Goal: Communication & Community: Ask a question

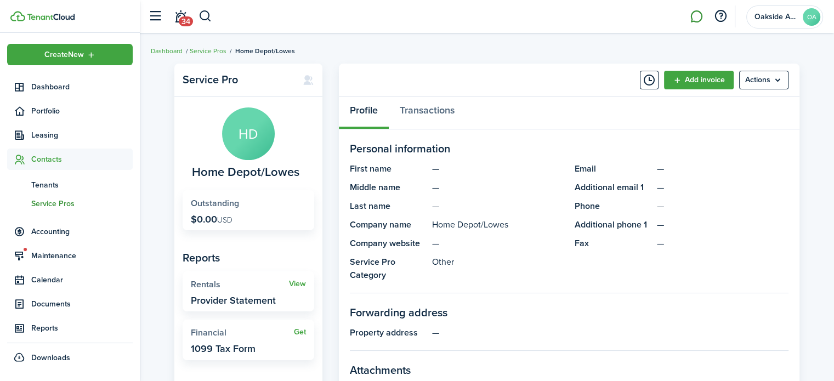
click at [697, 15] on link at bounding box center [696, 17] width 21 height 28
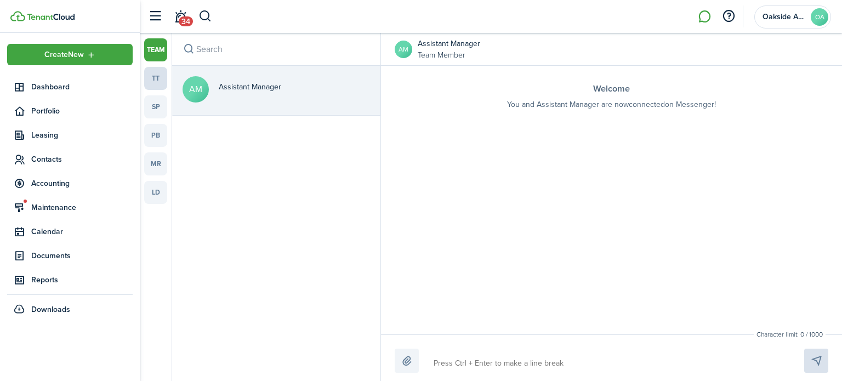
click at [155, 76] on link "tt" at bounding box center [155, 78] width 23 height 23
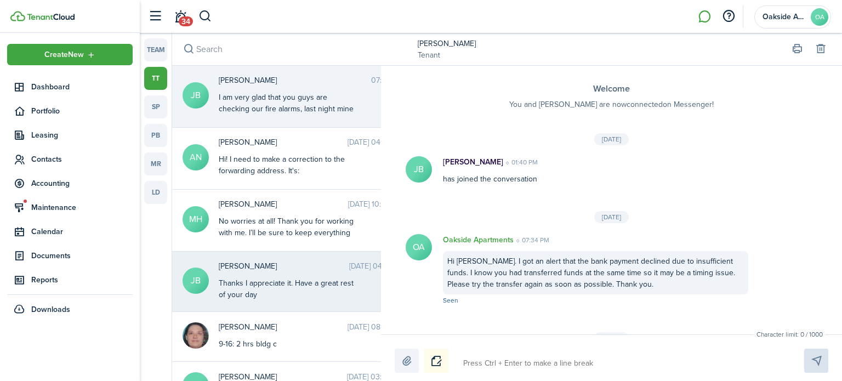
scroll to position [1181, 0]
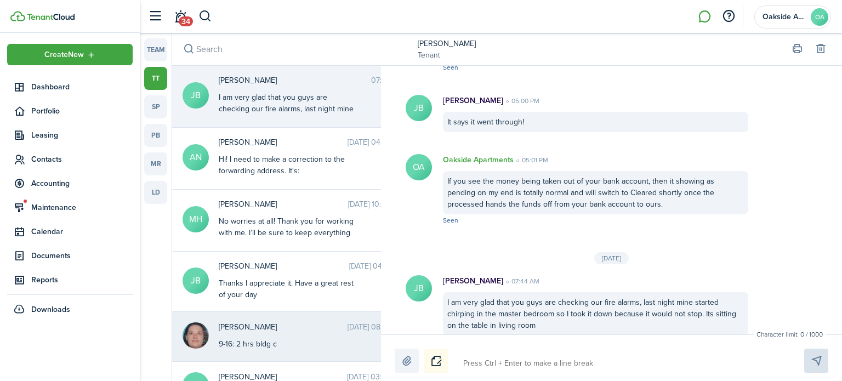
click at [265, 330] on span "[PERSON_NAME]" at bounding box center [283, 327] width 129 height 12
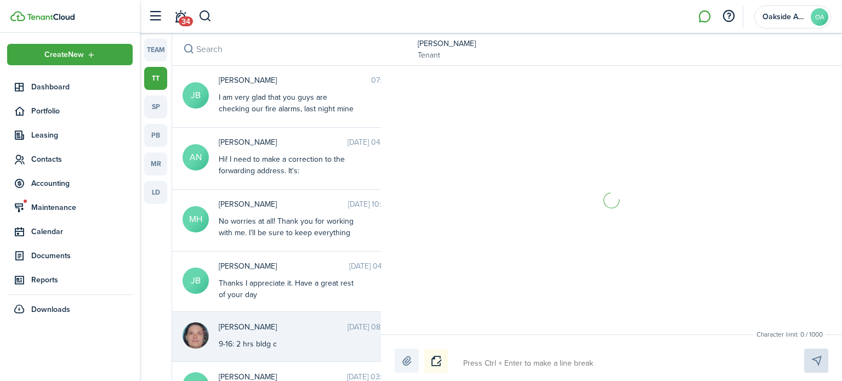
click at [491, 359] on textarea at bounding box center [620, 363] width 323 height 19
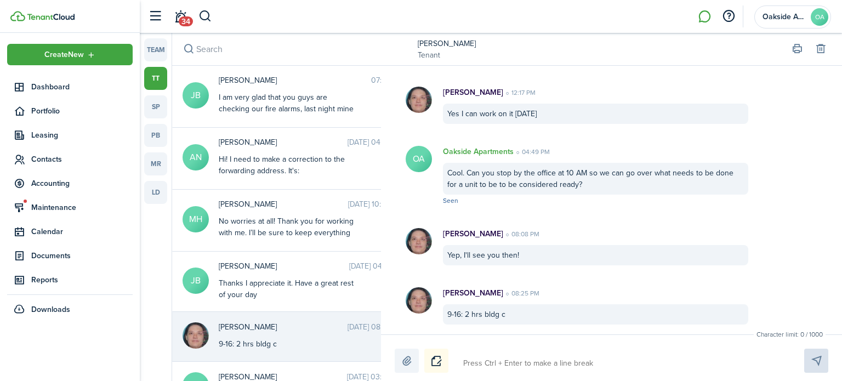
type textarea "H"
type textarea "He"
type textarea "Hel"
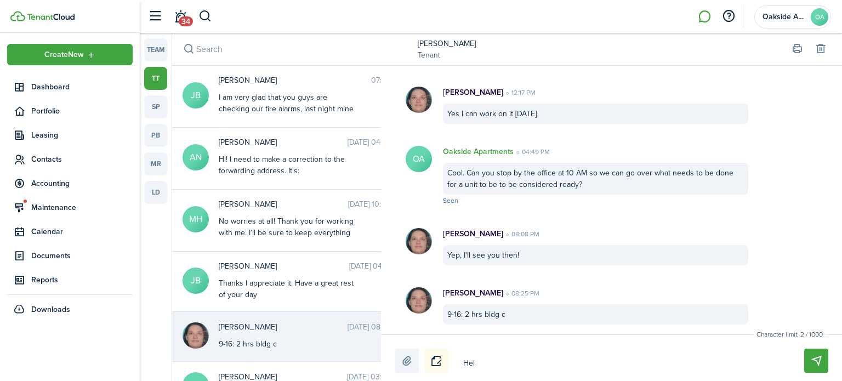
type textarea "Hel"
type textarea "Hell"
type textarea "Hello"
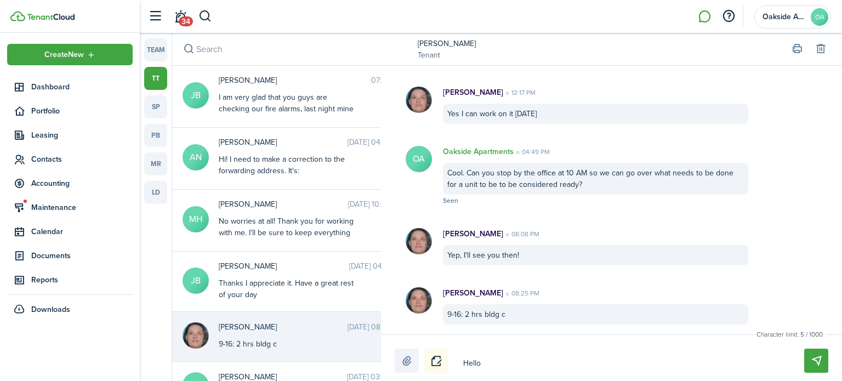
type textarea "Hello."
type textarea "Hello. c"
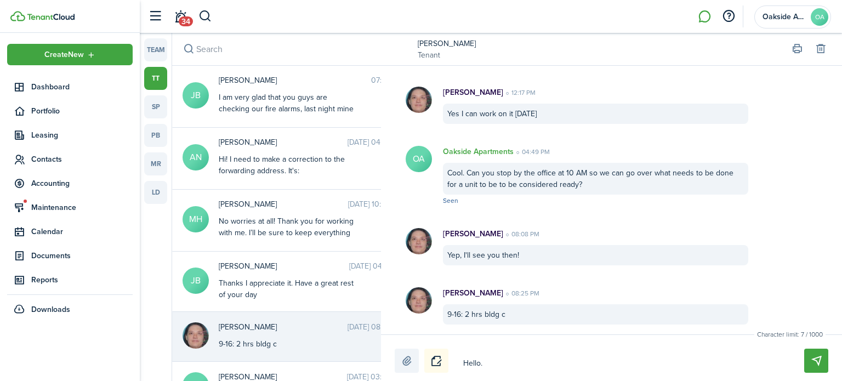
type textarea "Hello. c"
type textarea "Hello. ca"
type textarea "Hello. can"
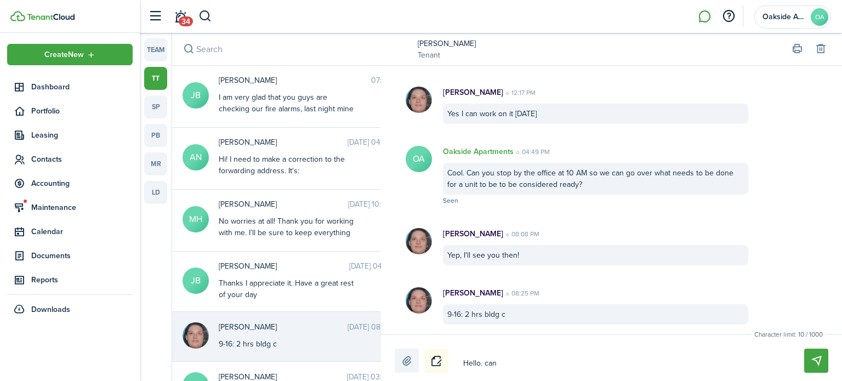
type textarea "Hello. can"
type textarea "Hello. can y"
type textarea "Hello. can yo"
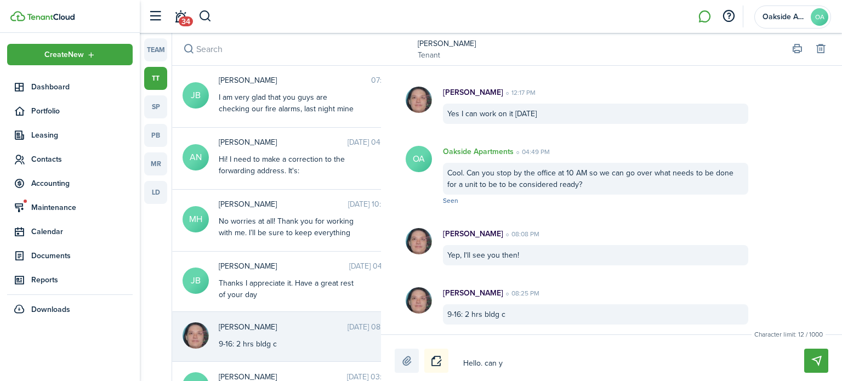
type textarea "Hello. can yo"
type textarea "Hello. can you"
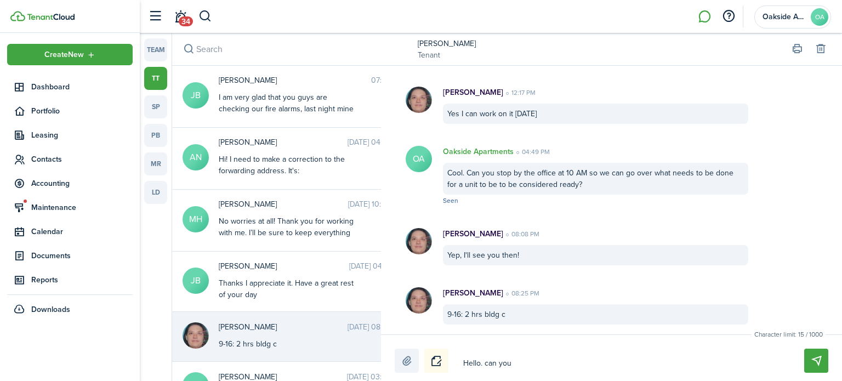
type textarea "Hello. can you l"
type textarea "Hello. can you le"
type textarea "Hello. can you let"
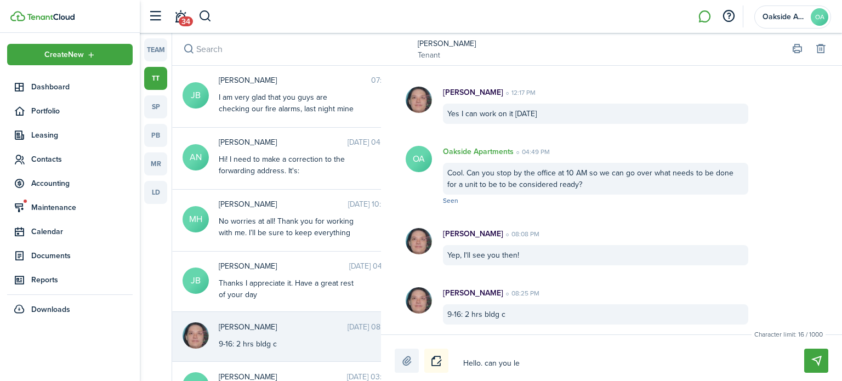
type textarea "Hello. can you let"
type textarea "Hello. can you let m"
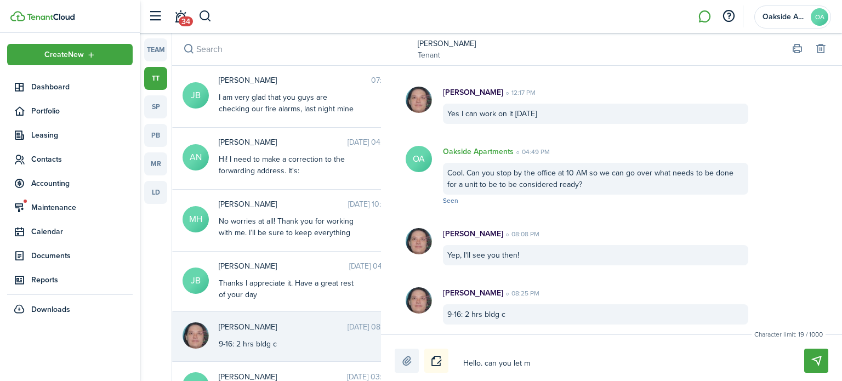
type textarea "Hello. can you let me"
type textarea "Hello. can you let me k"
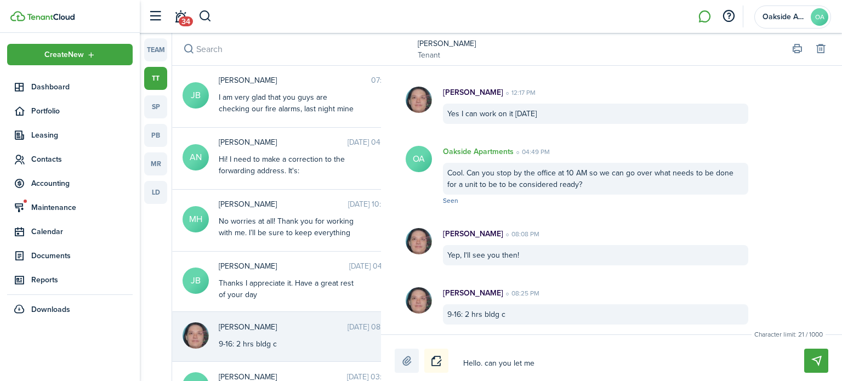
type textarea "Hello. can you let me k"
type textarea "Hello. can you let me kn"
type textarea "Hello. can you let me kno"
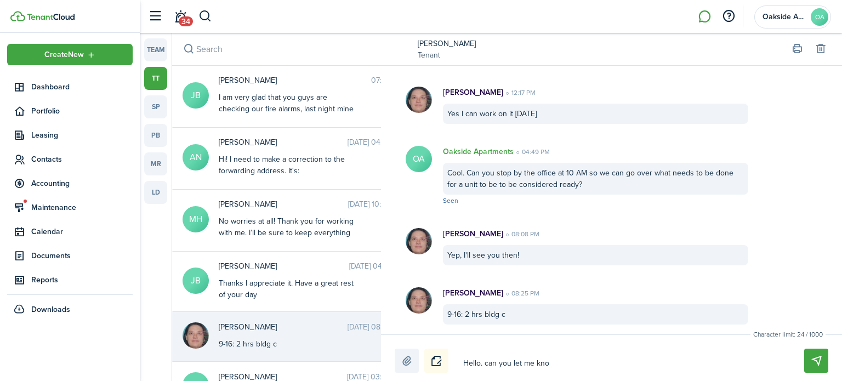
type textarea "Hello. can you let me know"
type textarea "Hello. can you let me know h"
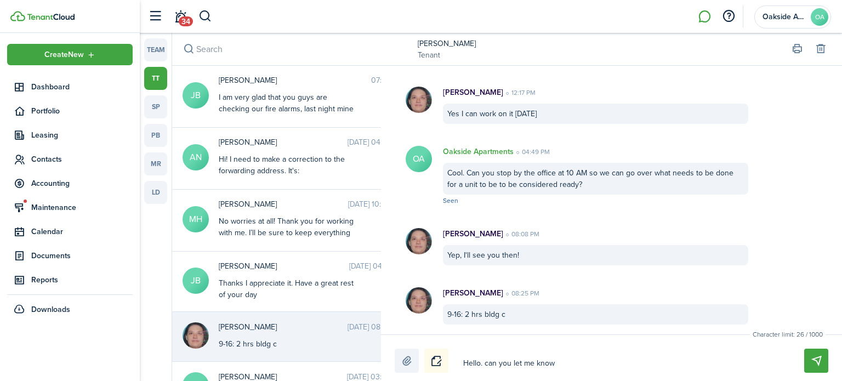
type textarea "Hello. can you let me know h"
type textarea "Hello. can you let me know [PERSON_NAME]"
type textarea "Hello. can you let me know how"
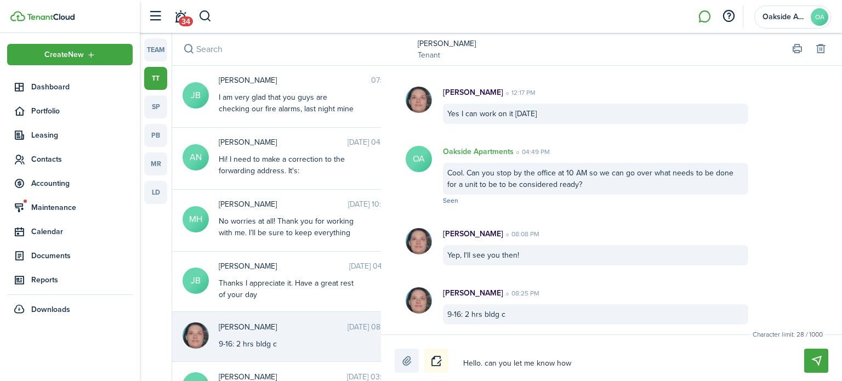
type textarea "Hello. can you let me know how"
type textarea "Hello. can you let me know how m"
type textarea "Hello. can you let me know how ma"
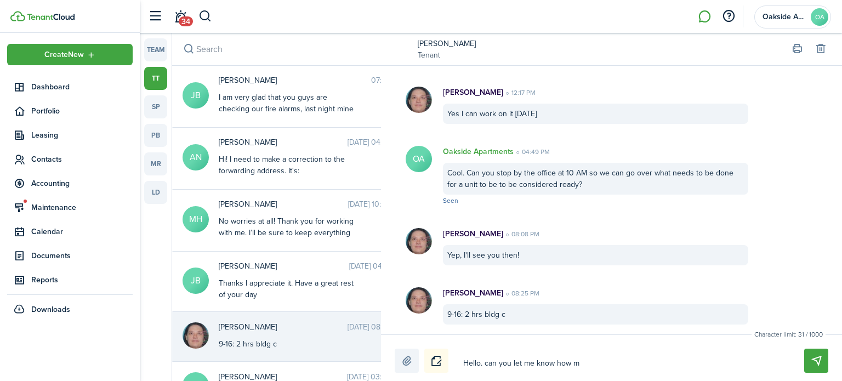
type textarea "Hello. can you let me know how ma"
type textarea "Hello. can you let me know how man"
type textarea "Hello. can you let me know how many"
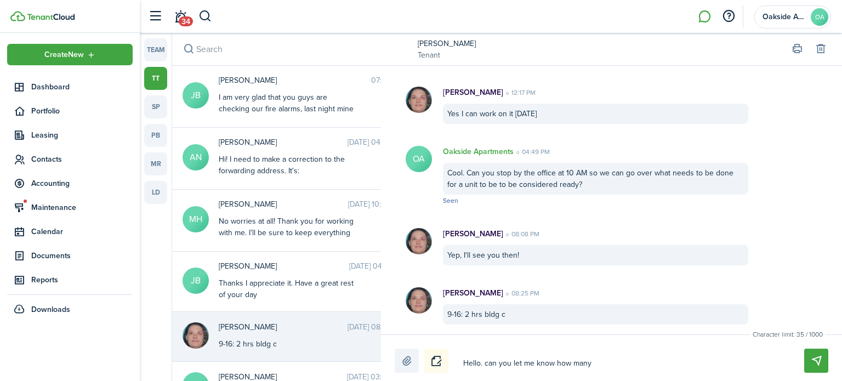
type textarea "Hello. can you let me know how many"
type textarea "Hello. can you let me know how many h"
type textarea "Hello. can you let me know how many ho"
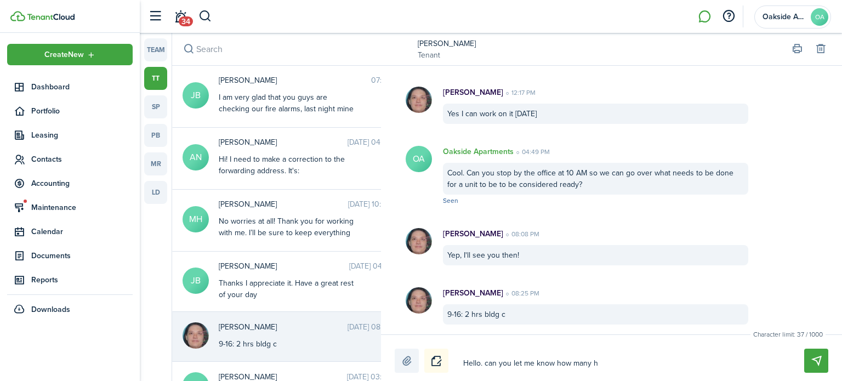
type textarea "Hello. can you let me know how many ho"
type textarea "Hello. can you let me know how many hou"
type textarea "Hello. can you let me know how many hour"
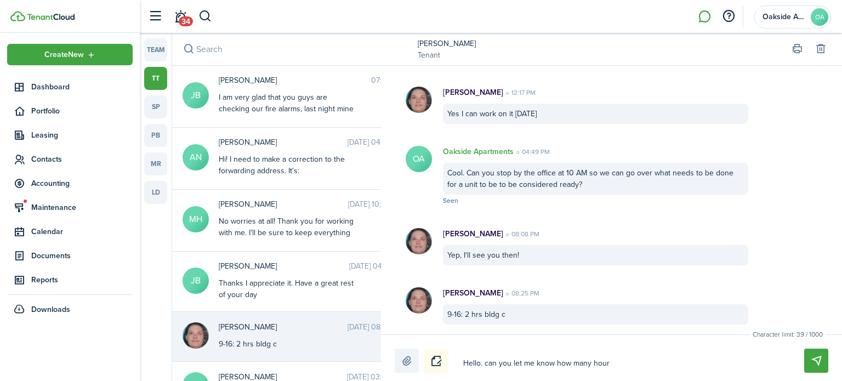
type textarea "Hello. can you let me know how many hours"
type textarea "Hello. can you let me know how many hours i"
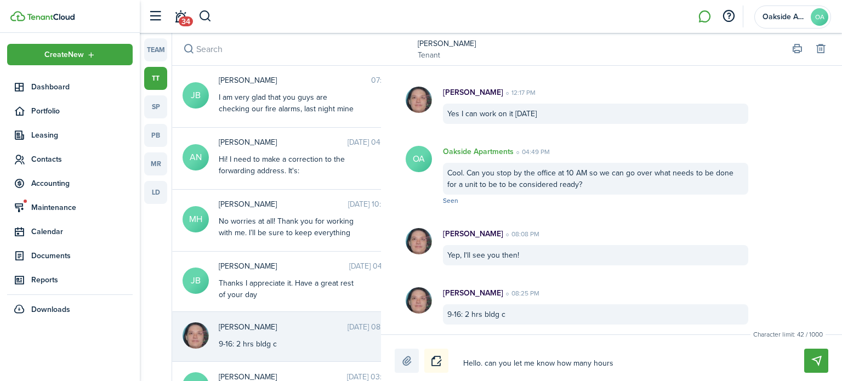
type textarea "Hello. can you let me know how many hours i"
type textarea "Hello. can you let me know how many hours it"
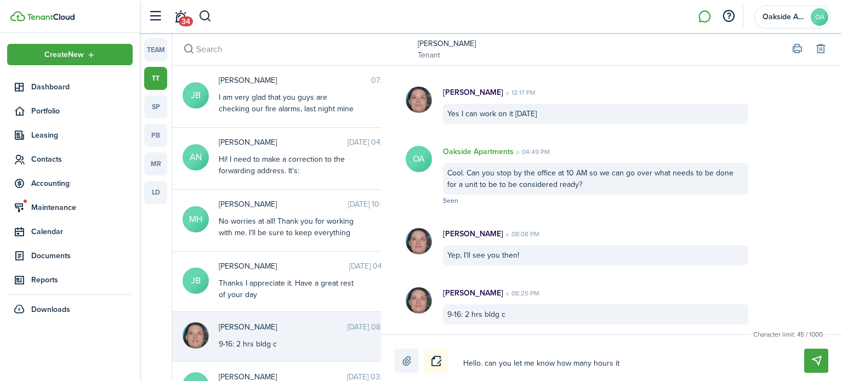
type textarea "Hello. can you let me know how many hours it t"
type textarea "Hello. can you let me know how many hours it to"
type textarea "Hello. can you let me know how many hours it too"
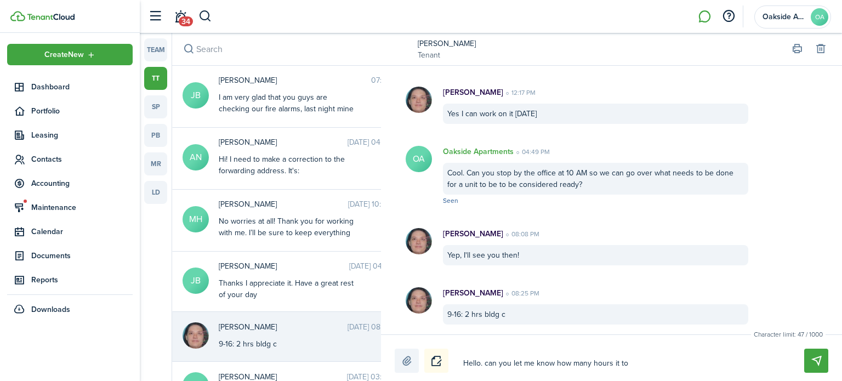
type textarea "Hello. can you let me know how many hours it too"
type textarea "Hello. can you let me know how many hours it took"
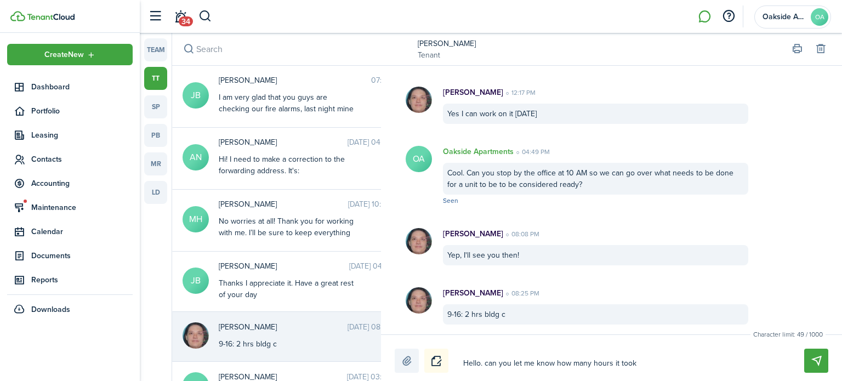
type textarea "Hello. can you let me know how many hours it took y"
type textarea "Hello. can you let me know how many hours it took yo"
type textarea "Hello. can you let me know how many hours it took you"
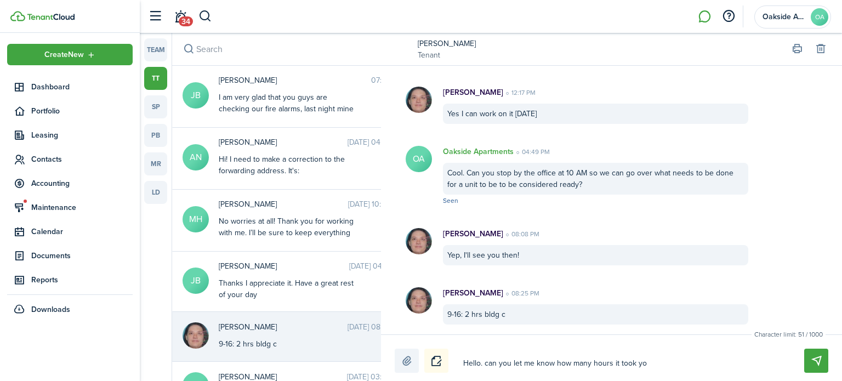
type textarea "Hello. can you let me know how many hours it took you"
type textarea "Hello. can you let me know how many hours it took you t"
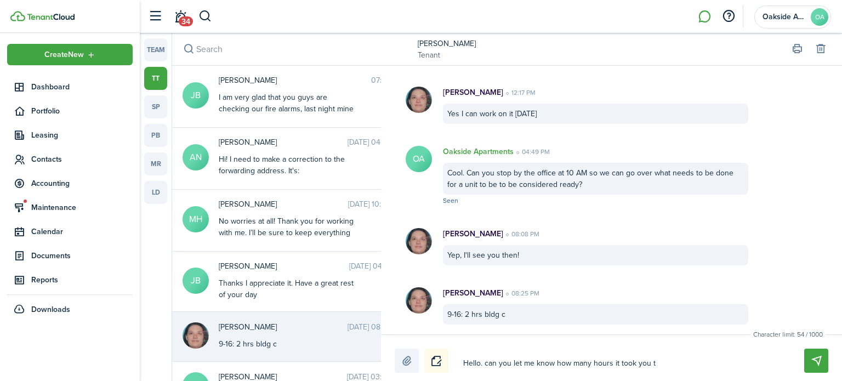
type textarea "Hello. can you let me know how many hours it took you to"
type textarea "Hello. can you let me know how many hours it took you to d"
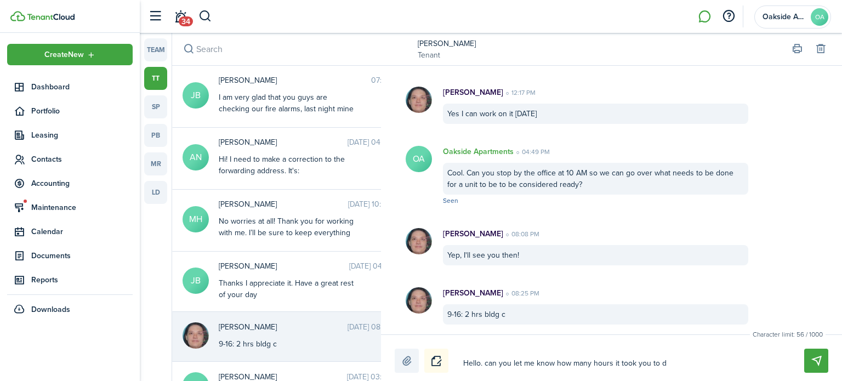
type textarea "Hello. can you let me know how many hours it took you to d"
type textarea "Hello. can you let me know how many hours it took you to do"
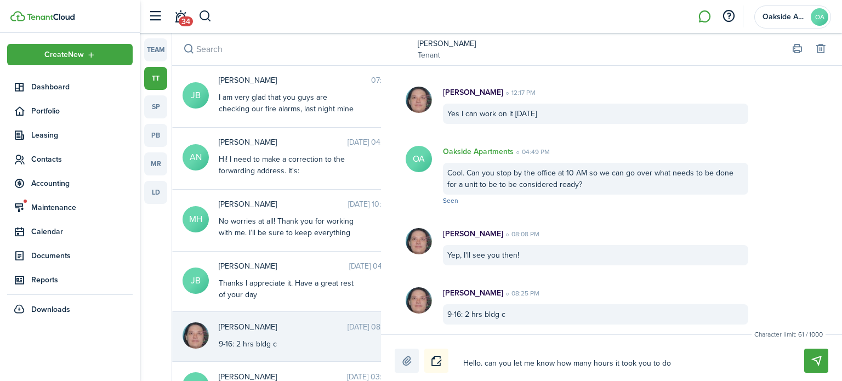
type textarea "Hello. can you let me know how many hours it took you to do D"
type textarea "Hello. can you let me know how many hours it took you to do D3"
type textarea "Hello. can you let me know how many hours it took you to do D3?"
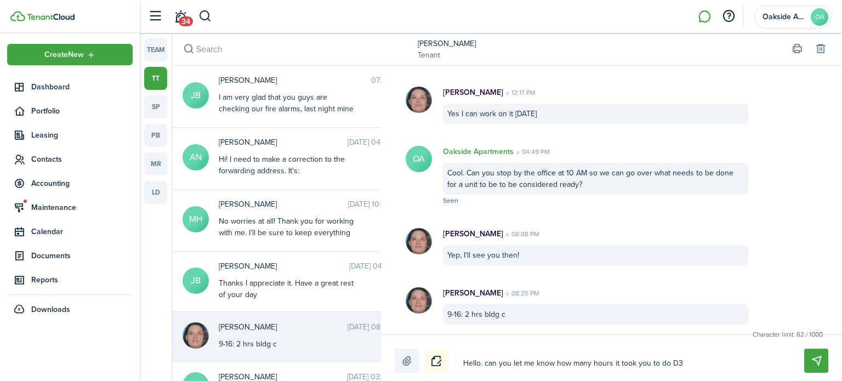
type textarea "Hello. can you let me know how many hours it took you to do D3?"
type textarea "Hello. can you let me know how many hours it took you to do D3? W"
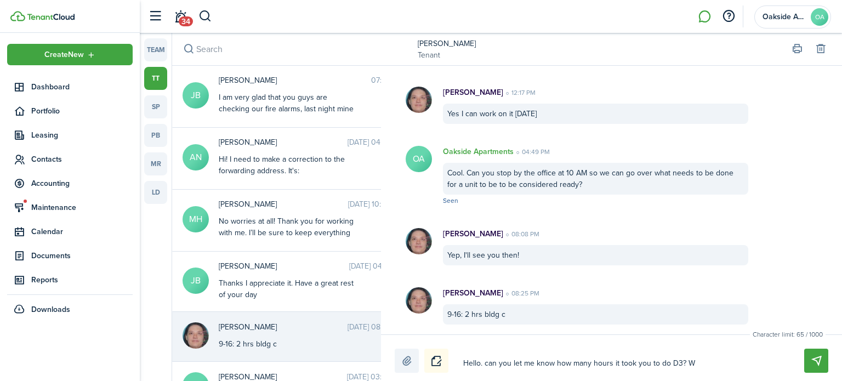
type textarea "Hello. can you let me know how many hours it took you to do D3? We"
type textarea "Hello. can you let me know how many hours it took you to do D3? We a"
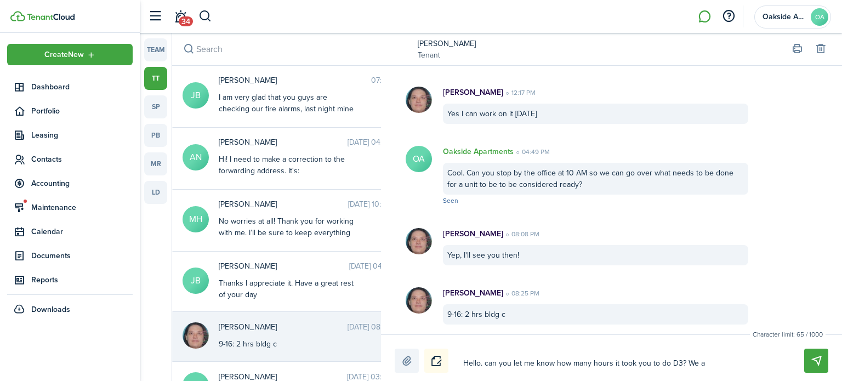
type textarea "Hello. can you let me know how many hours it took you to do D3? We a"
type textarea "Hello. can you let me know how many hours it took you to do D3? We al"
type textarea "Hello. can you let me know how many hours it took you to do D3? We als"
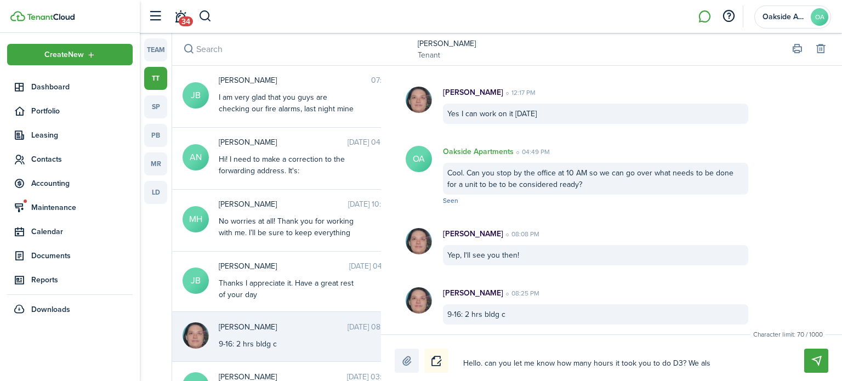
type textarea "Hello. can you let me know how many hours it took you to do D3? We also"
type textarea "Hello. can you let me know how many hours it took you to do D3? We also h"
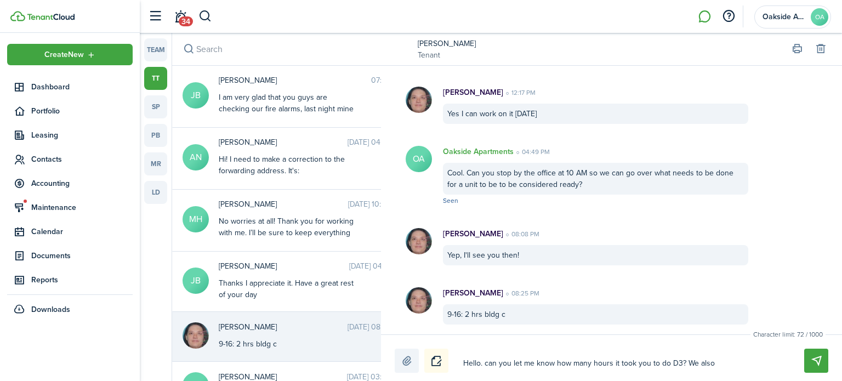
type textarea "Hello. can you let me know how many hours it took you to do D3? We also h"
type textarea "Hello. can you let me know how many hours it took you to do D3? We also ha"
type textarea "Hello. can you let me know how many hours it took you to do D3? We also hav"
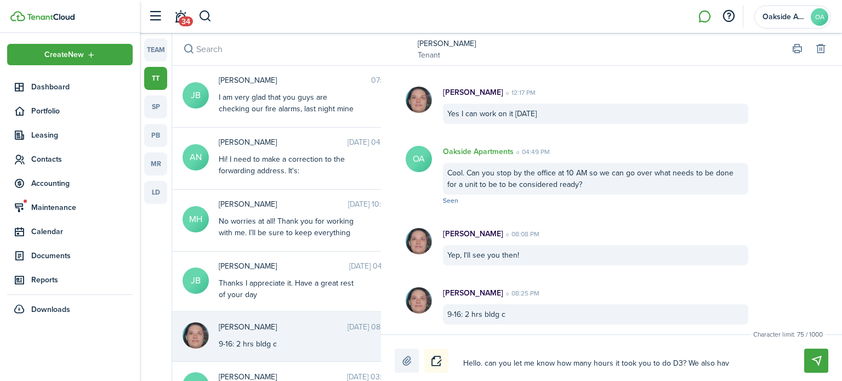
type textarea "Hello. can you let me know how many hours it took you to do D3? We also have"
type textarea "Hello. can you let me know how many hours it took you to do D3? We also have D"
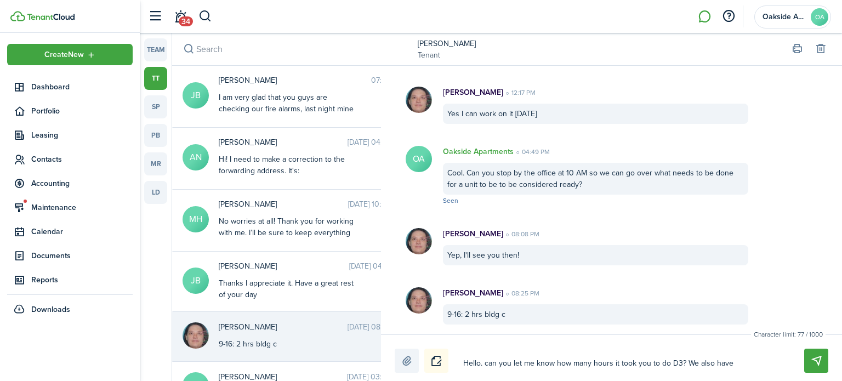
type textarea "Hello. can you let me know how many hours it took you to do D3? We also have D"
type textarea "Hello. can you let me know how many hours it took you to do D3? We also have D7"
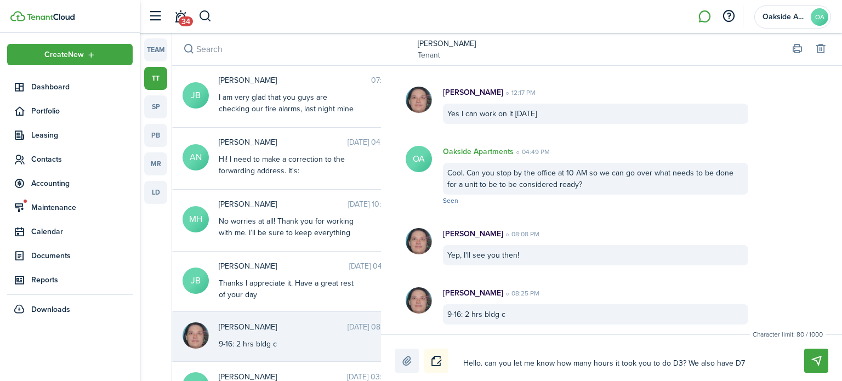
type textarea "Hello. can you let me know how many hours it took you to do D3? We also have D7…"
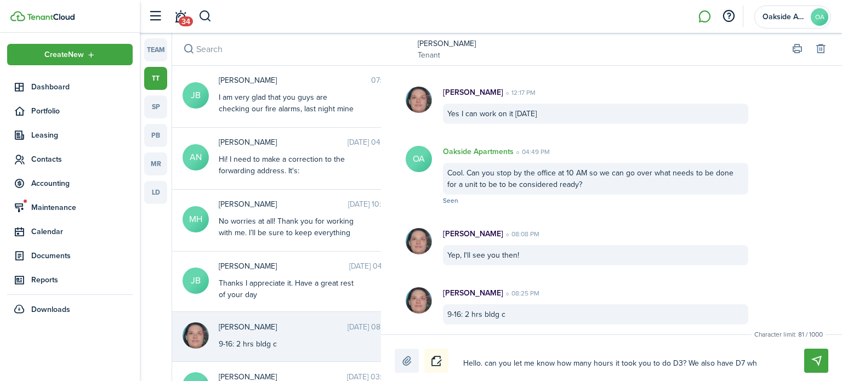
type textarea "Hello. can you let me know how many hours it took you to do D3? We also have D7…"
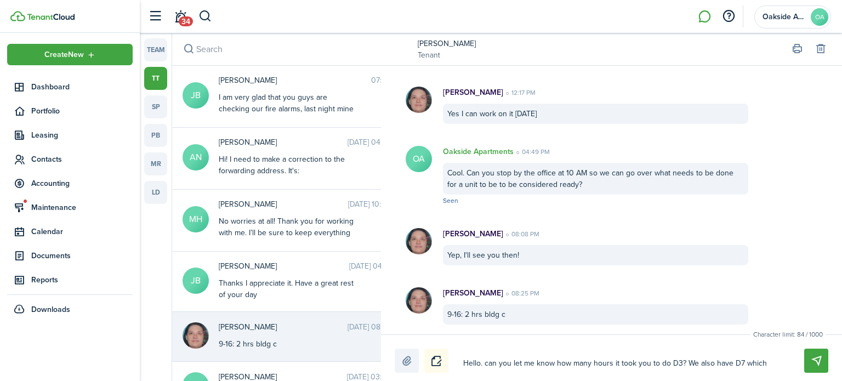
type textarea "Hello. can you let me know how many hours it took you to do D3? We also have D7…"
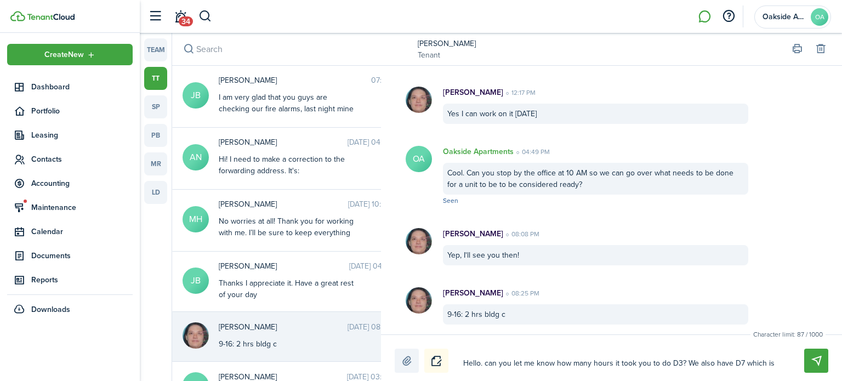
type textarea "Hello. can you let me know how many hours it took you to do D3? We also have D7…"
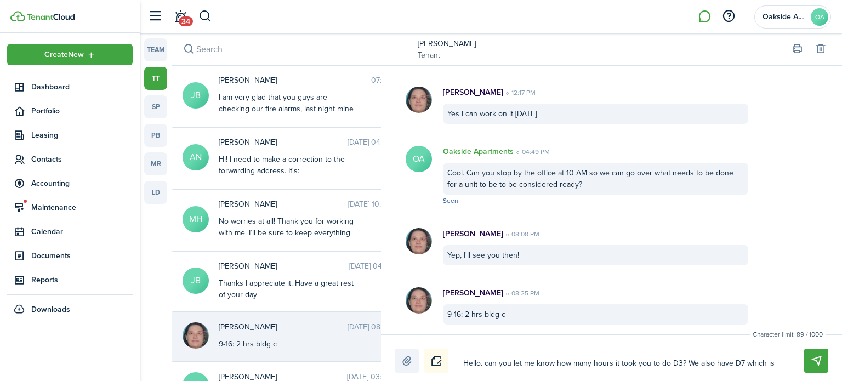
type textarea "Hello. can you let me know how many hours it took you to do D3? We also have D7…"
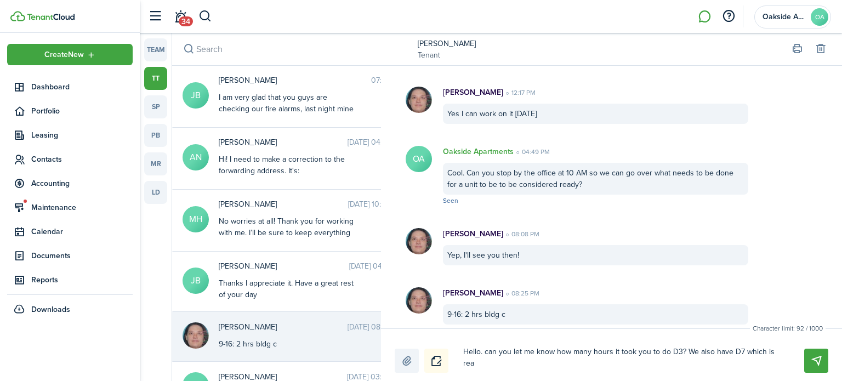
type textarea "Hello. can you let me know how many hours it took you to do D3? We also have D7…"
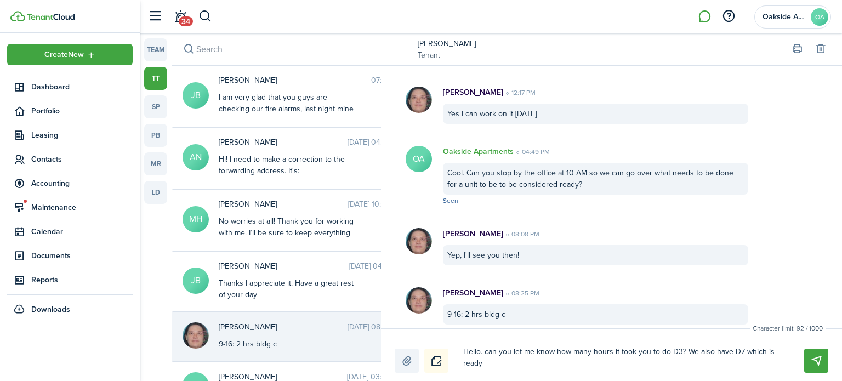
type textarea "Hello. can you let me know how many hours it took you to do D3? We also have D7…"
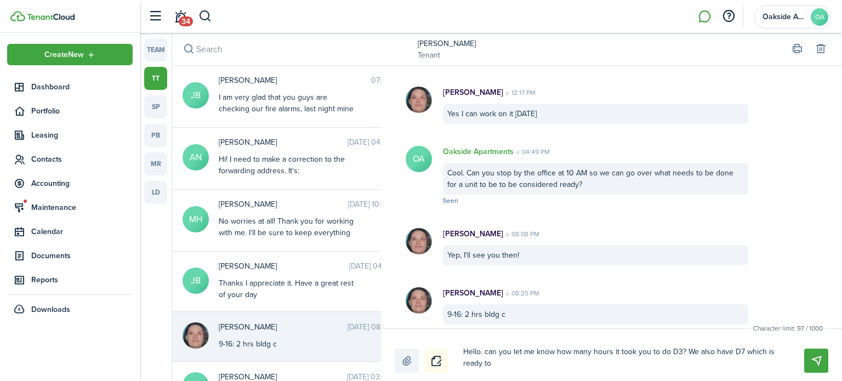
type textarea "Hello. can you let me know how many hours it took you to do D3? We also have D7…"
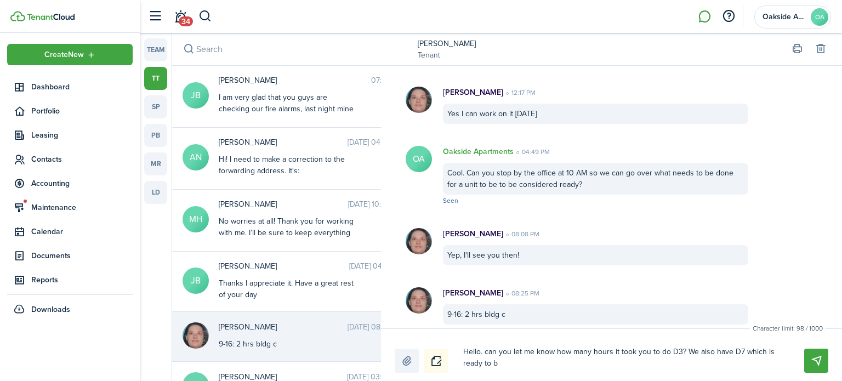
type textarea "Hello. can you let me know how many hours it took you to do D3? We also have D7…"
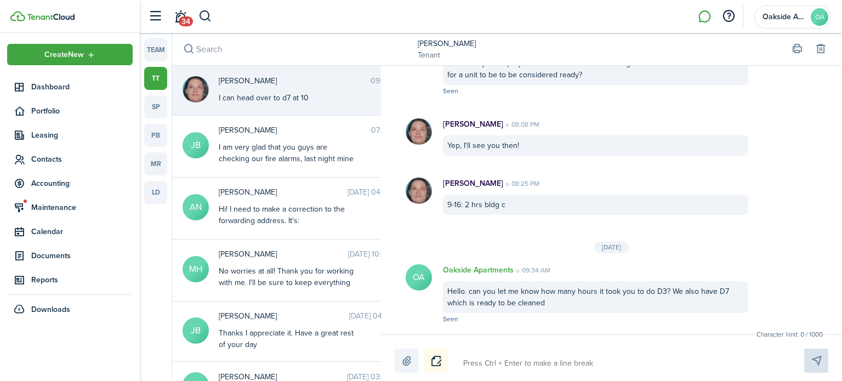
scroll to position [1041, 0]
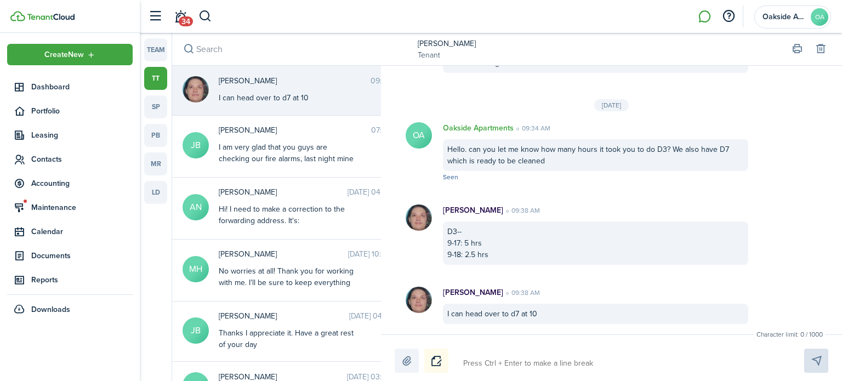
click at [502, 366] on textarea at bounding box center [620, 363] width 323 height 19
